Goal: Check status: Check status

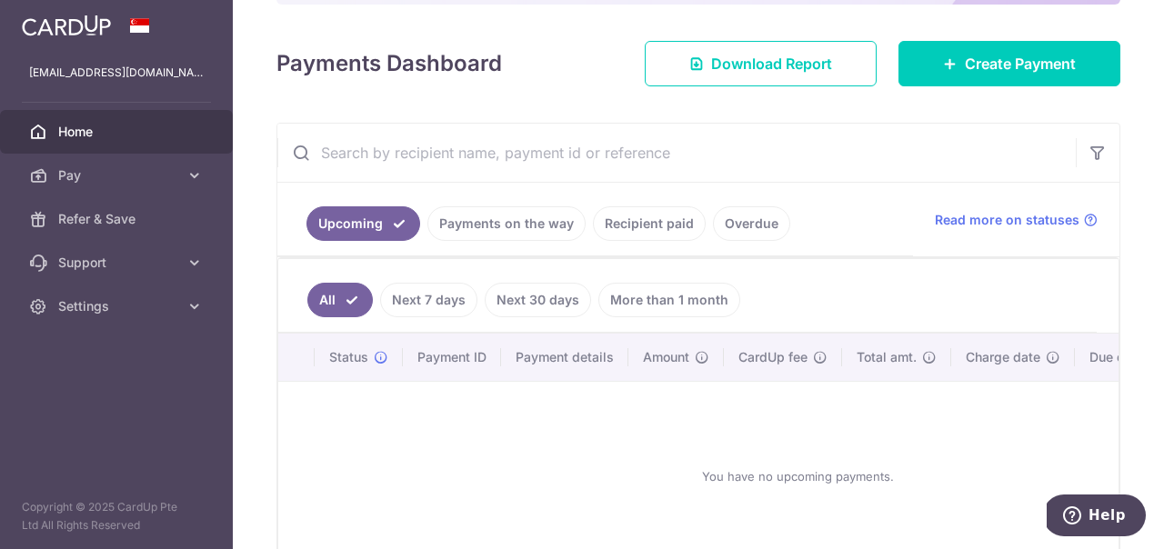
scroll to position [324, 0]
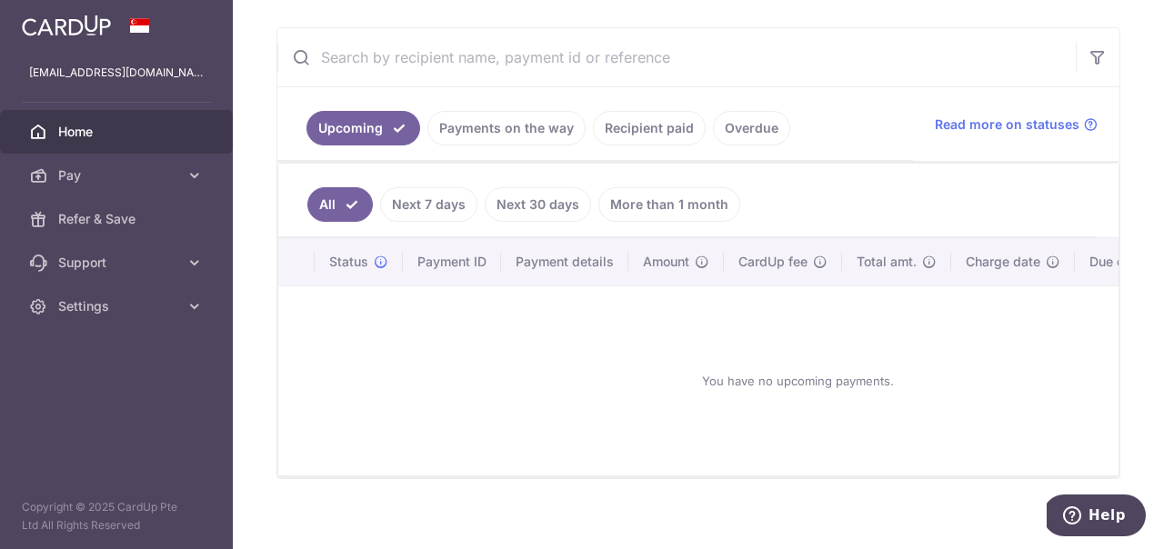
click at [509, 122] on link "Payments on the way" at bounding box center [507, 128] width 158 height 35
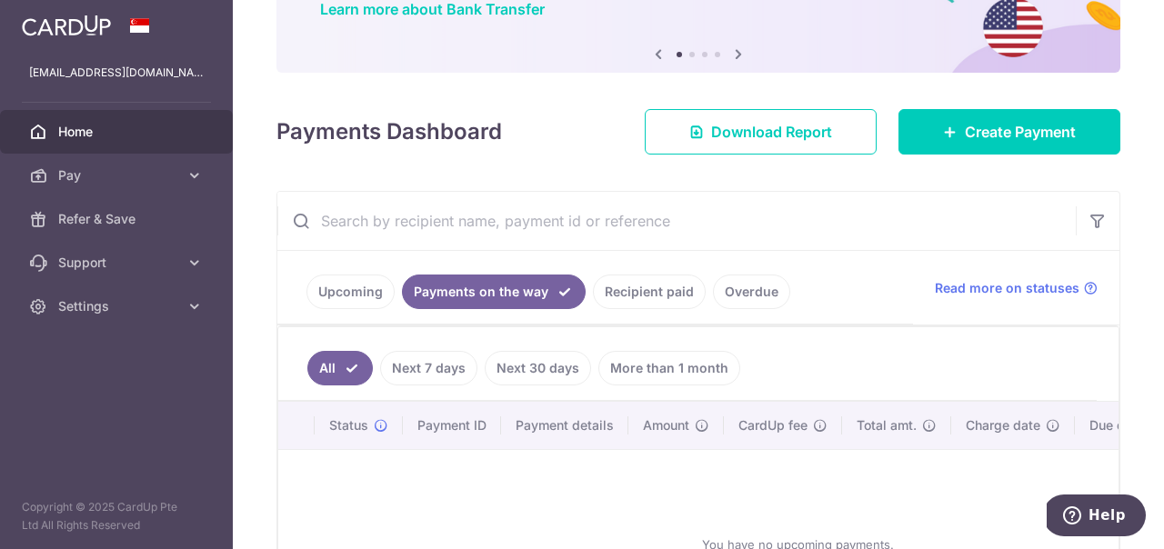
click at [648, 290] on link "Recipient paid" at bounding box center [649, 292] width 113 height 35
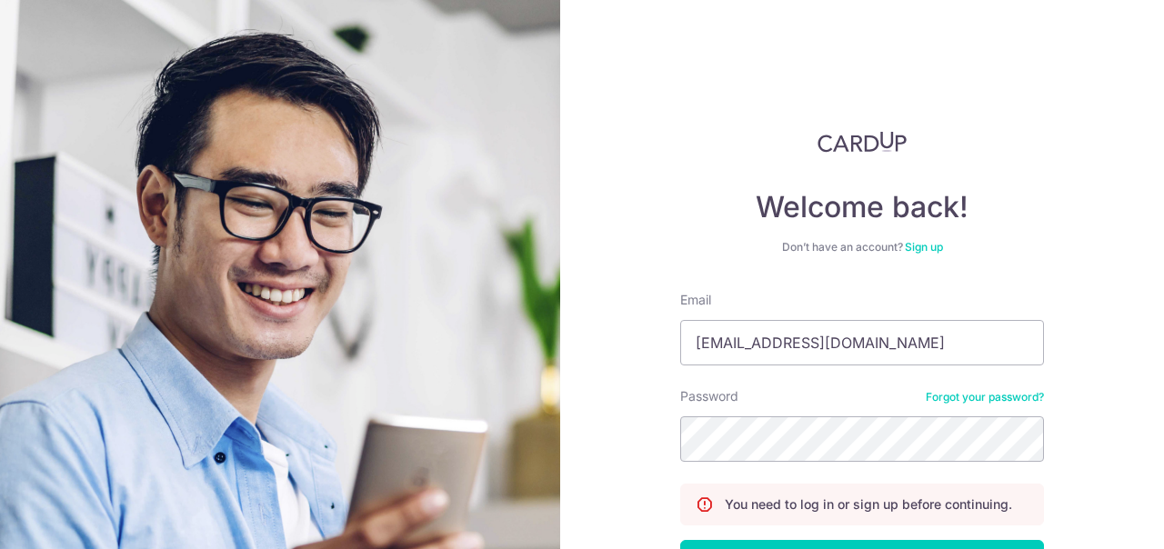
scroll to position [138, 0]
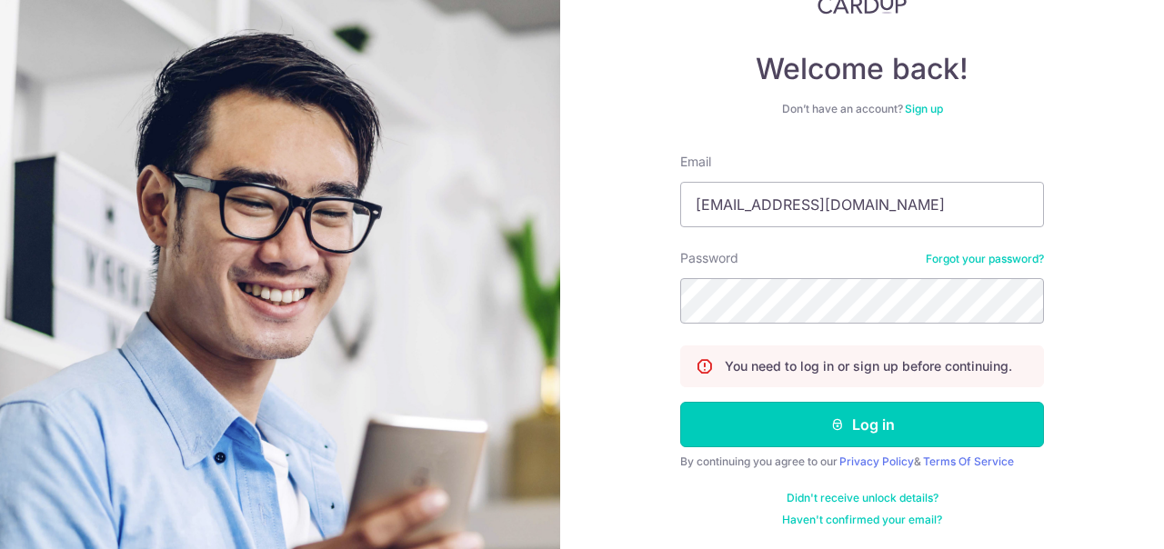
click at [850, 432] on button "Log in" at bounding box center [862, 424] width 364 height 45
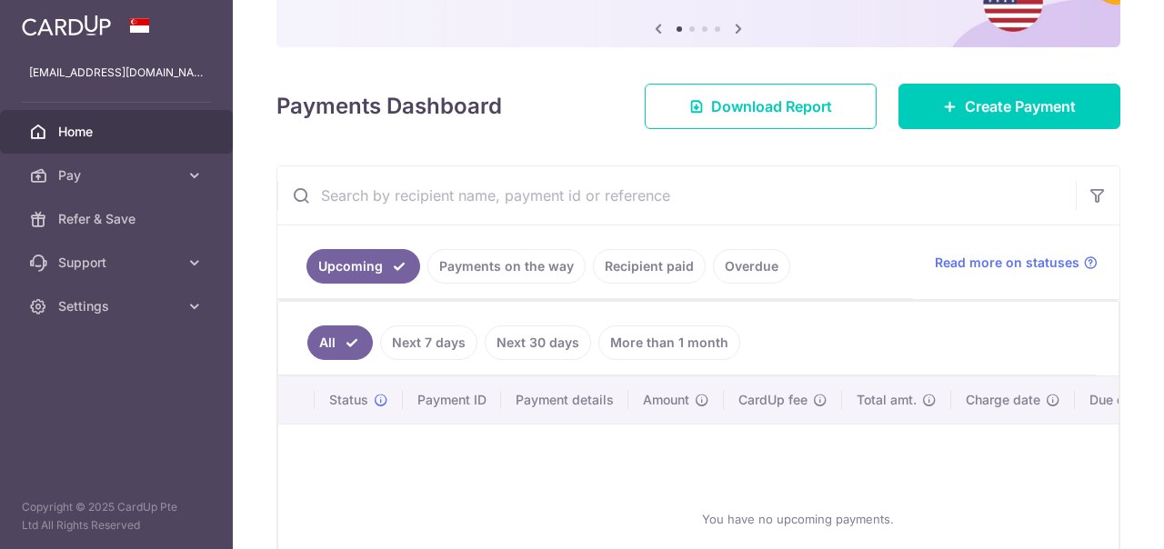
click at [502, 277] on link "Payments on the way" at bounding box center [507, 266] width 158 height 35
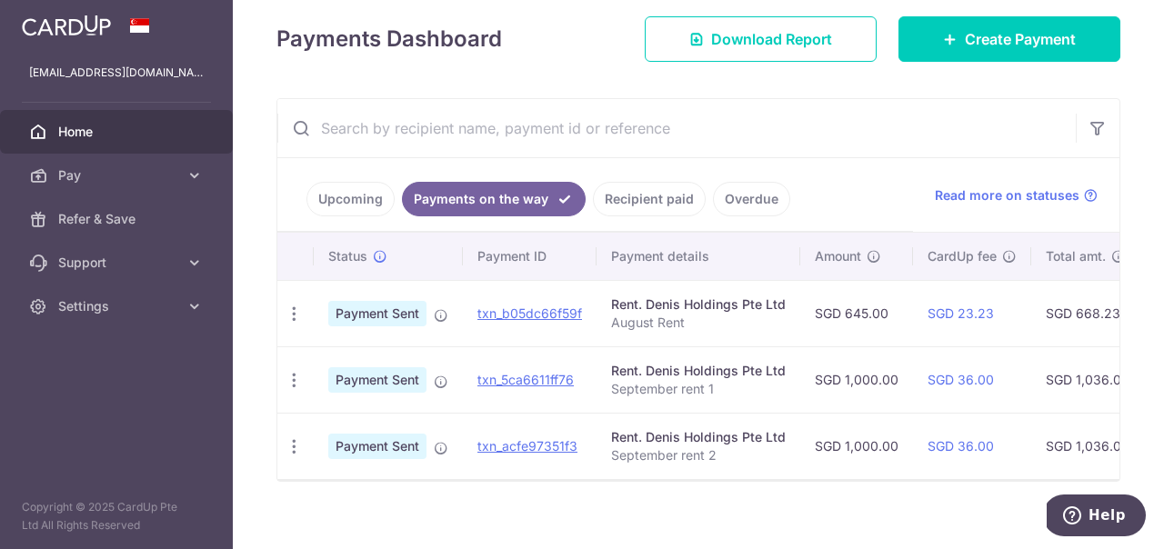
click at [628, 204] on link "Recipient paid" at bounding box center [649, 199] width 113 height 35
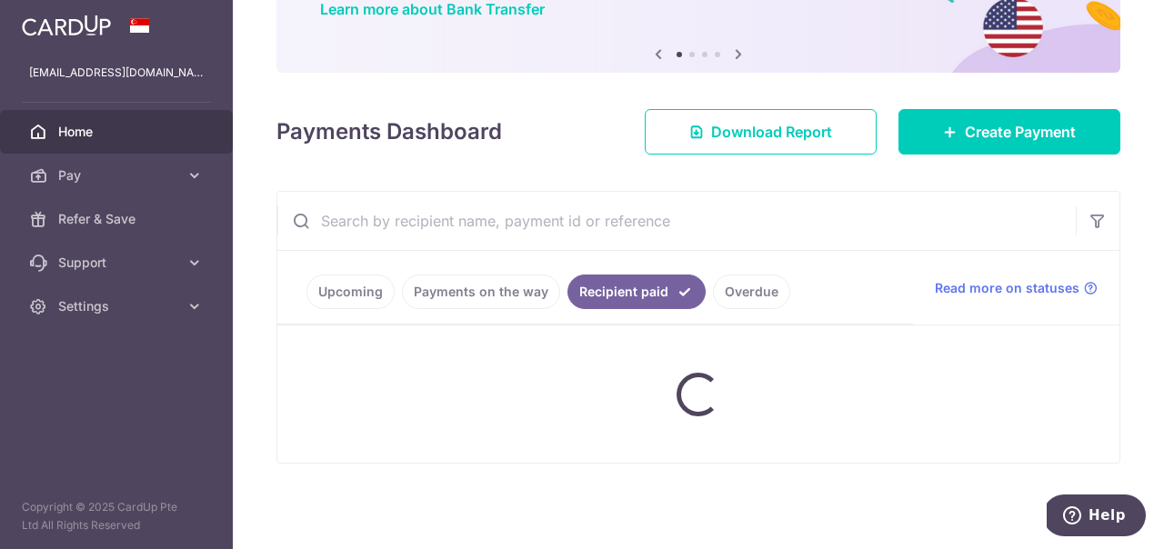
scroll to position [138, 0]
